Goal: Information Seeking & Learning: Learn about a topic

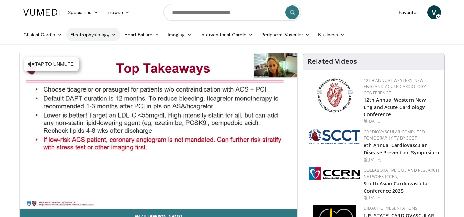
click at [98, 33] on link "Electrophysiology" at bounding box center [93, 35] width 54 height 14
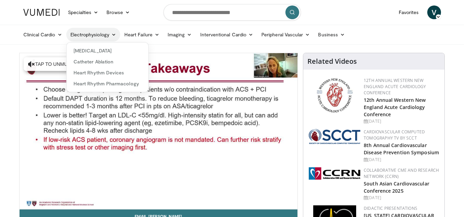
click at [98, 33] on link "Electrophysiology" at bounding box center [93, 35] width 54 height 14
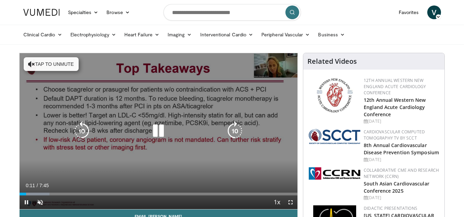
click at [28, 63] on icon "Video Player" at bounding box center [31, 64] width 7 height 7
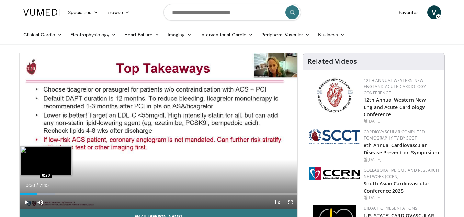
click at [37, 192] on div "Loaded : 12.78% 0:30 0:30" at bounding box center [159, 192] width 278 height 7
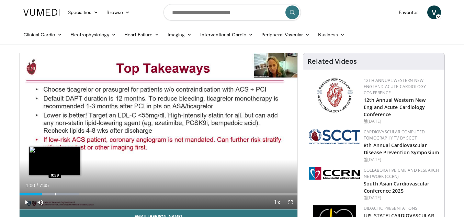
click at [55, 194] on div "Progress Bar" at bounding box center [55, 194] width 1 height 3
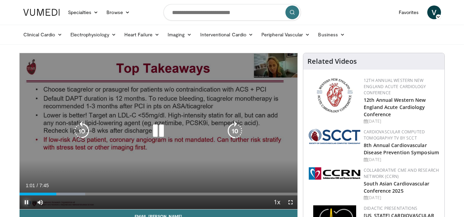
click at [26, 201] on span "Video Player" at bounding box center [27, 203] width 14 height 14
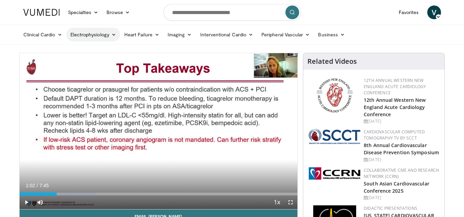
click at [96, 38] on link "Electrophysiology" at bounding box center [93, 35] width 54 height 14
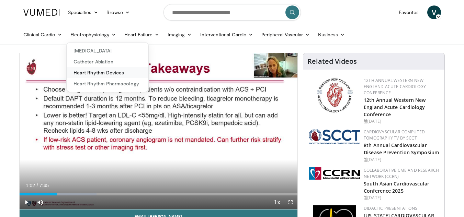
click at [97, 71] on link "Heart Rhythm Devices" at bounding box center [108, 72] width 82 height 11
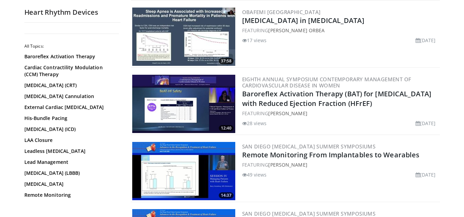
scroll to position [627, 0]
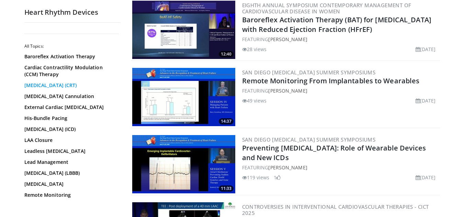
click at [30, 86] on link "[MEDICAL_DATA] (CRT)" at bounding box center [70, 85] width 93 height 7
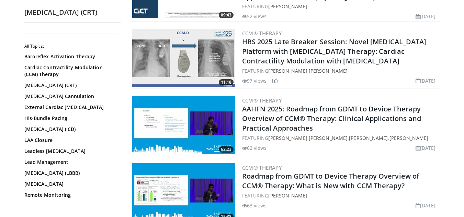
scroll to position [194, 0]
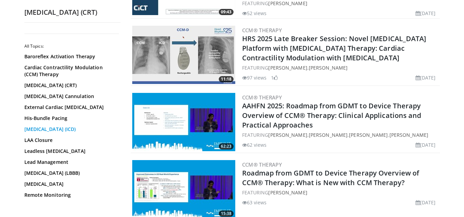
click at [27, 133] on link "[MEDICAL_DATA] (ICD)" at bounding box center [70, 129] width 93 height 7
